Goal: Information Seeking & Learning: Check status

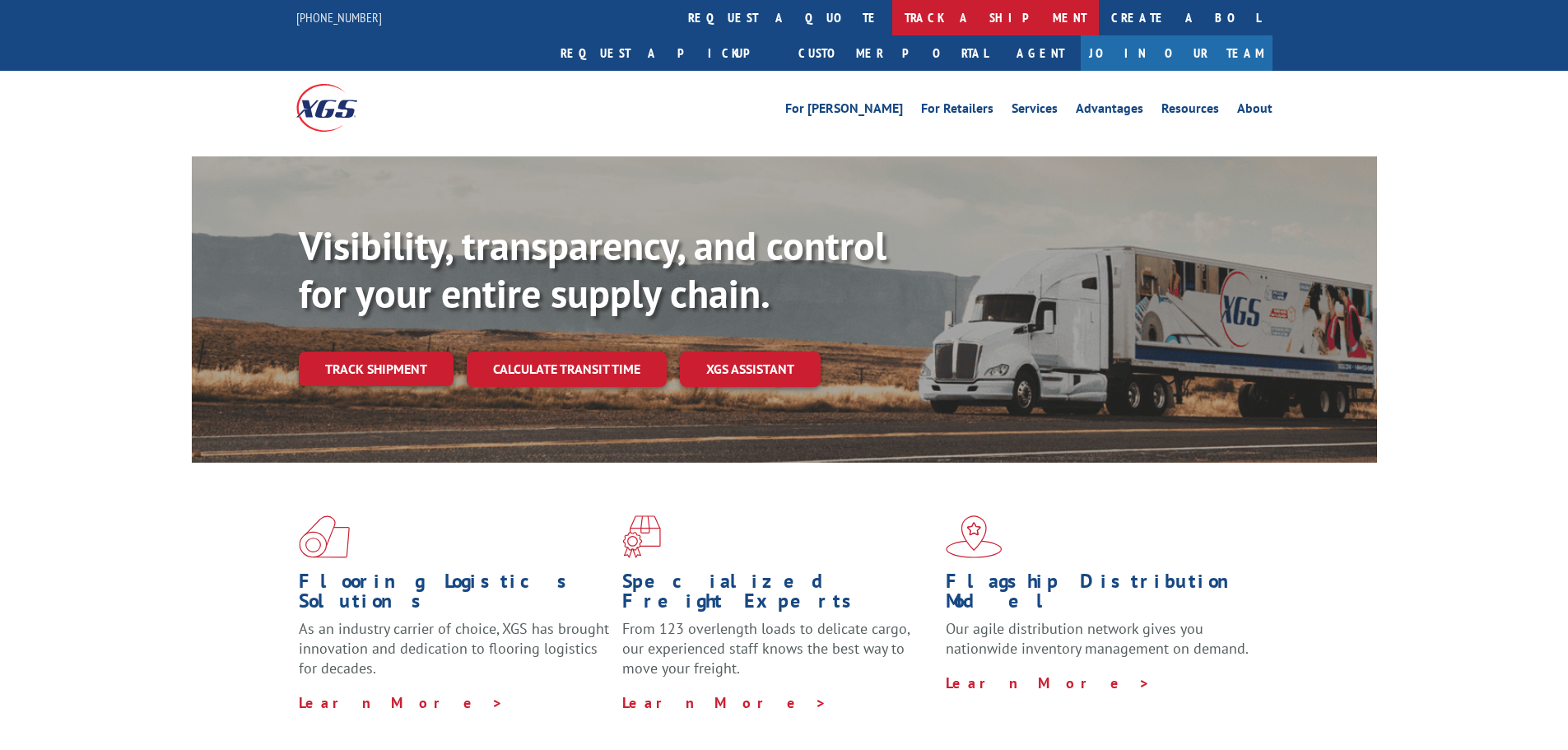
click at [892, 18] on link "track a shipment" at bounding box center [995, 18] width 207 height 35
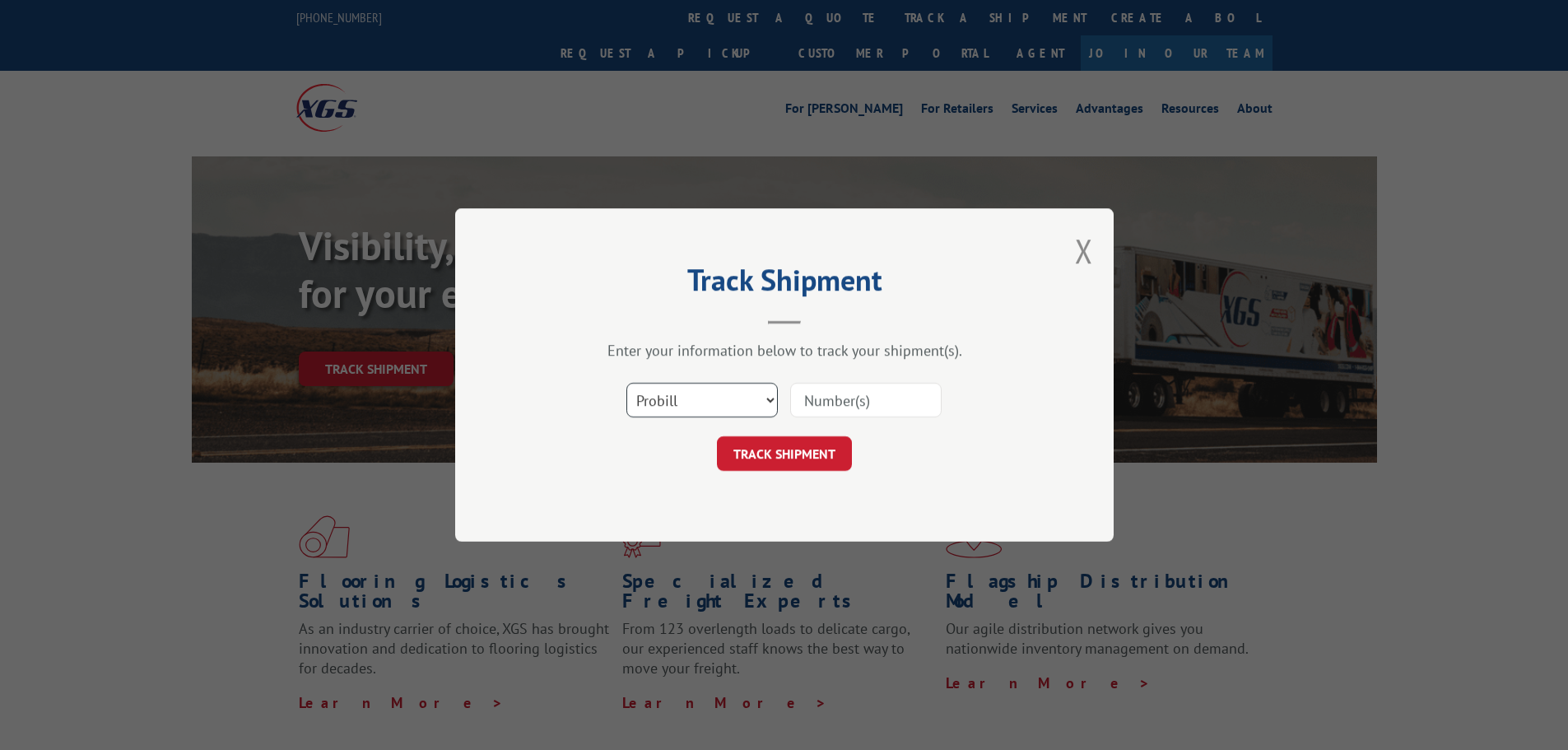
click at [703, 408] on select "Select category... Probill BOL PO" at bounding box center [702, 400] width 151 height 34
select select "bol"
click at [626, 383] on select "Select category... Probill BOL PO" at bounding box center [702, 400] width 151 height 34
click at [856, 389] on input at bounding box center [866, 400] width 151 height 34
paste input "6100052594"
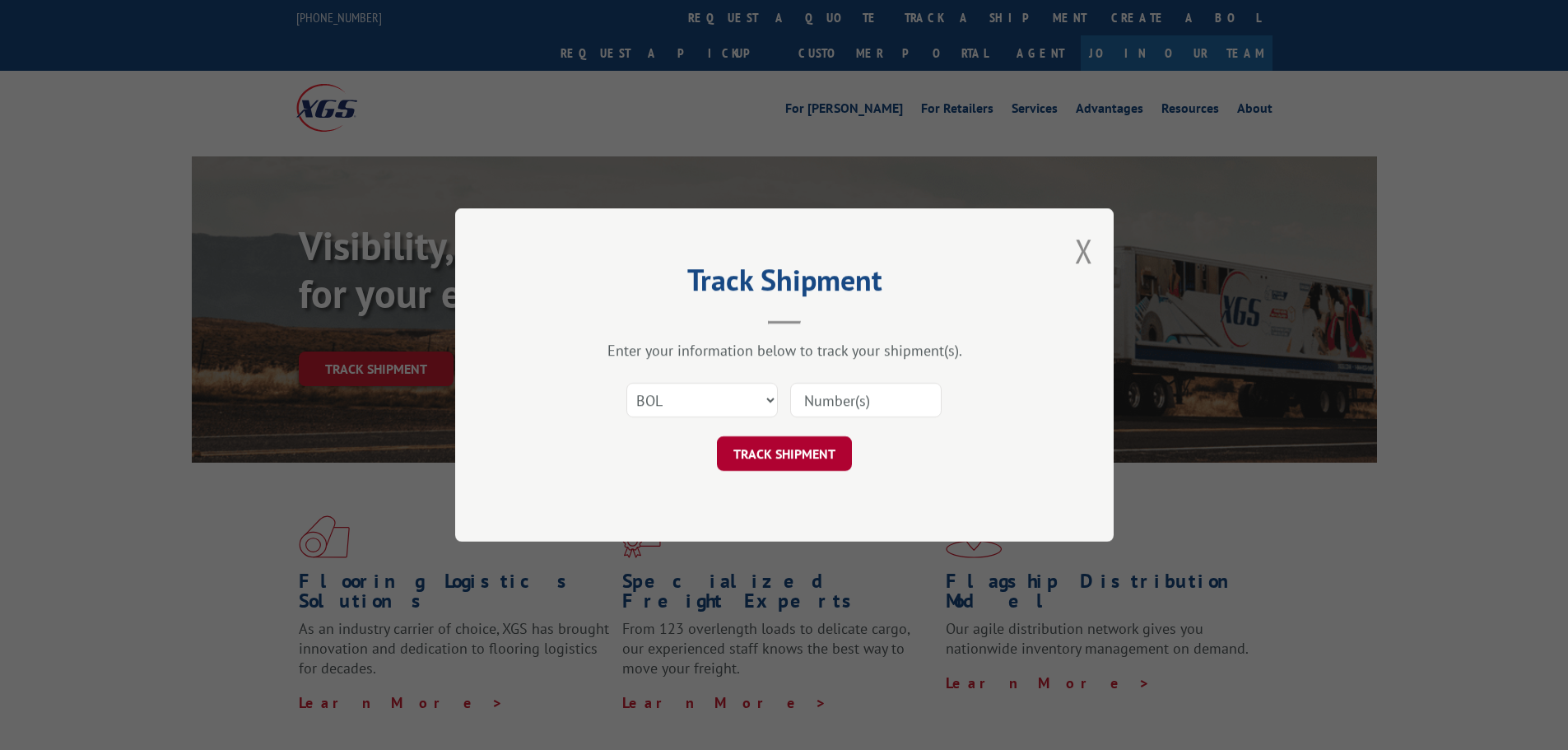
type input "6100052594"
click at [796, 451] on button "TRACK SHIPMENT" at bounding box center [784, 453] width 135 height 34
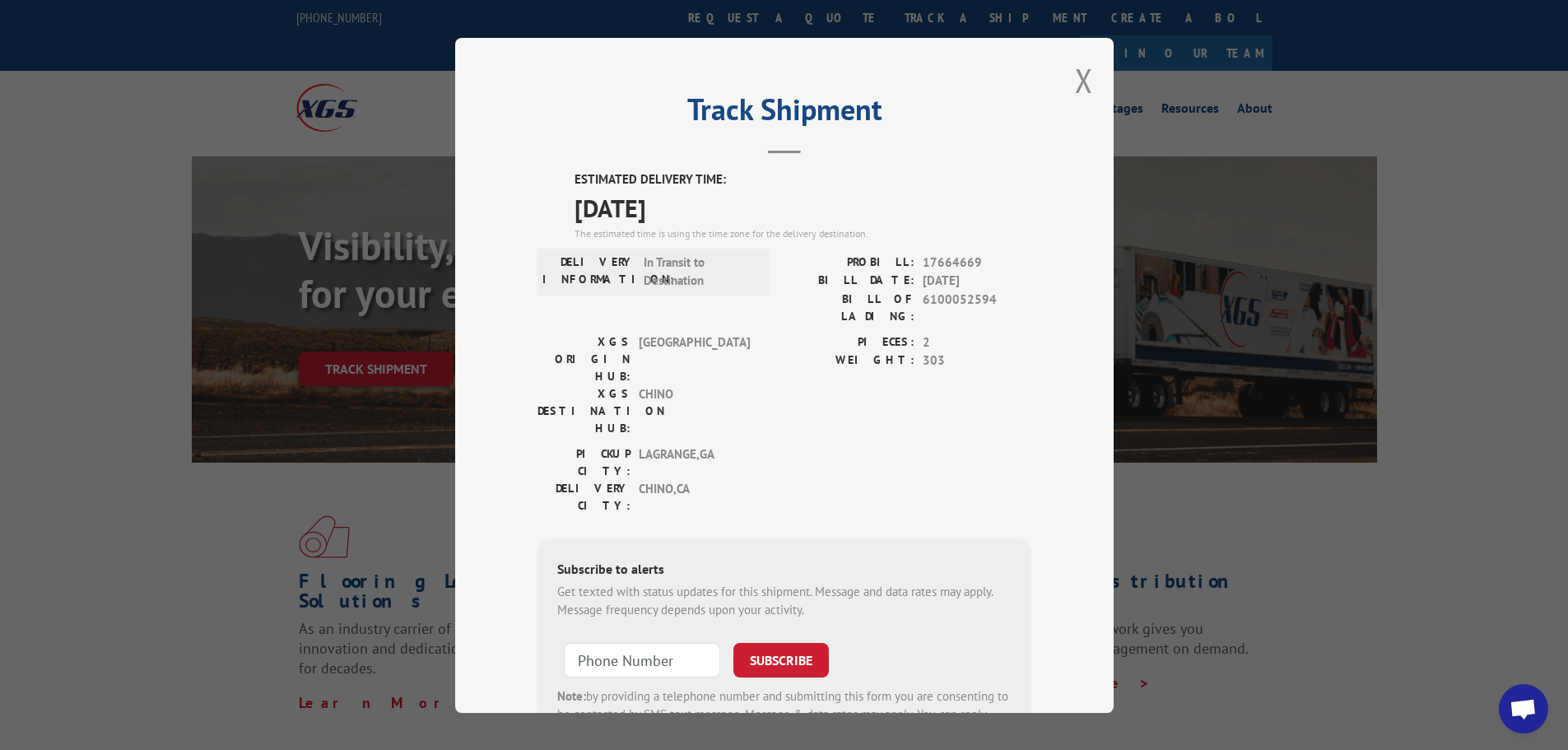
click at [1102, 83] on div "Track Shipment ESTIMATED DELIVERY TIME: [DATE] The estimated time is using the …" at bounding box center [784, 375] width 658 height 675
click at [1088, 81] on div "Track Shipment ESTIMATED DELIVERY TIME: [DATE] The estimated time is using the …" at bounding box center [784, 375] width 658 height 675
